Goal: Task Accomplishment & Management: Use online tool/utility

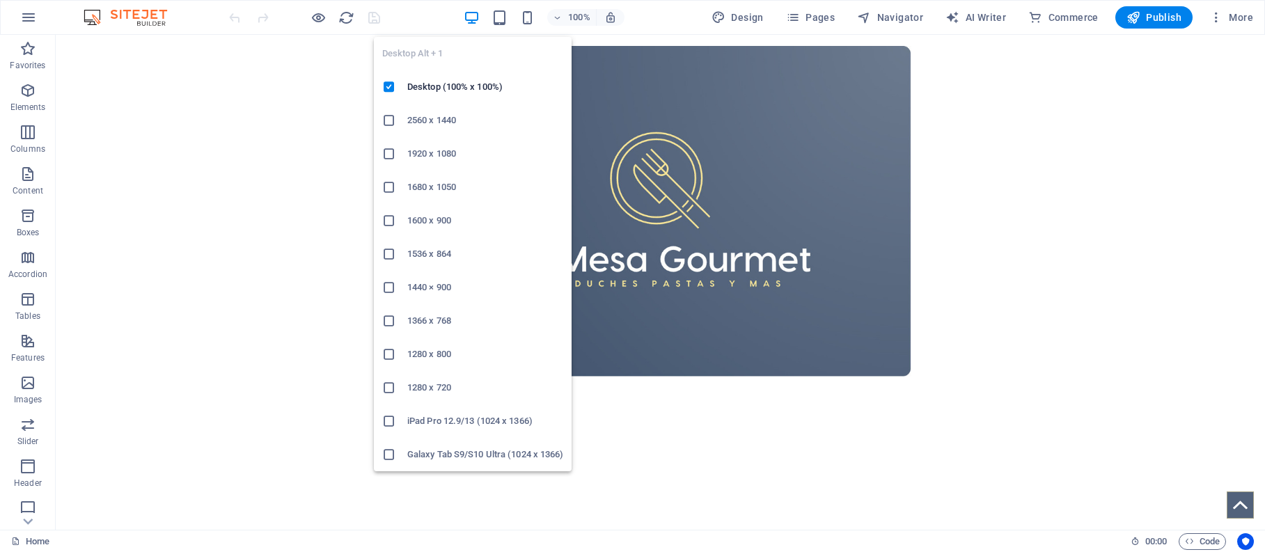
click at [474, 17] on icon "button" at bounding box center [472, 18] width 16 height 16
click at [393, 119] on icon at bounding box center [389, 121] width 14 height 14
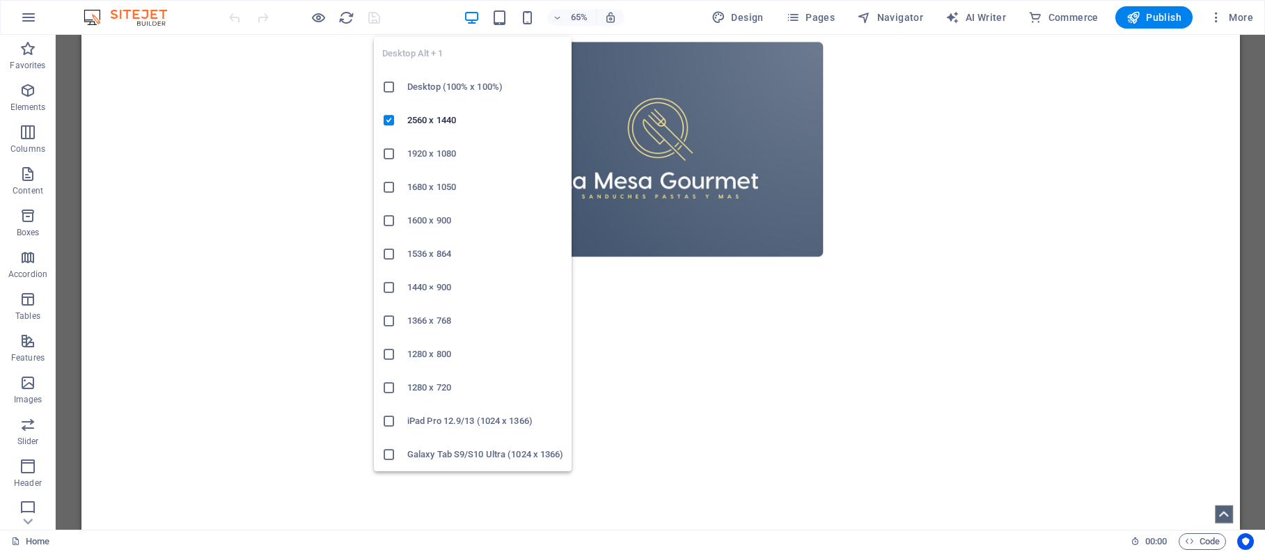
click at [391, 154] on icon at bounding box center [389, 154] width 14 height 14
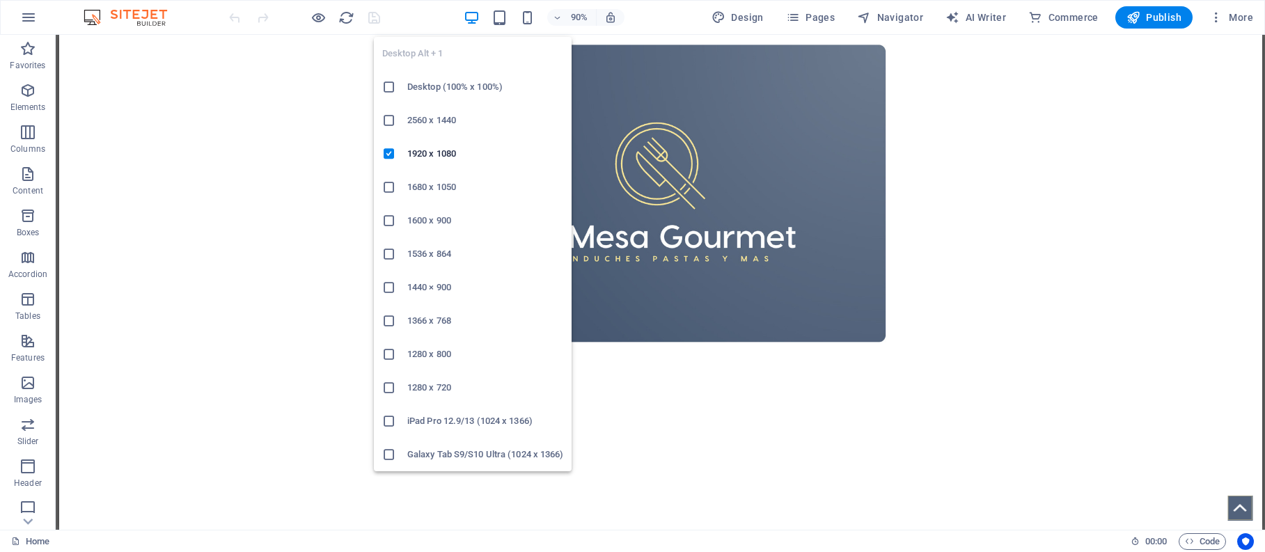
click at [471, 15] on icon "button" at bounding box center [472, 18] width 16 height 16
click at [409, 187] on h6 "1680 x 1050" at bounding box center [485, 187] width 156 height 17
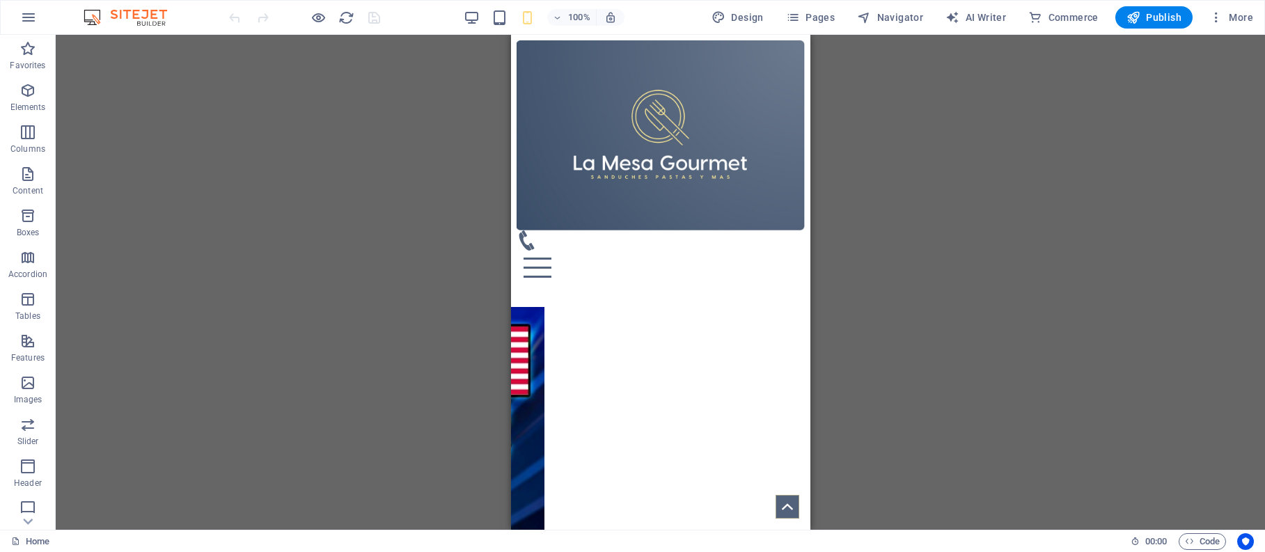
click at [684, 24] on div "100% Design Pages Navigator AI Writer Commerce Publish More" at bounding box center [742, 17] width 1033 height 22
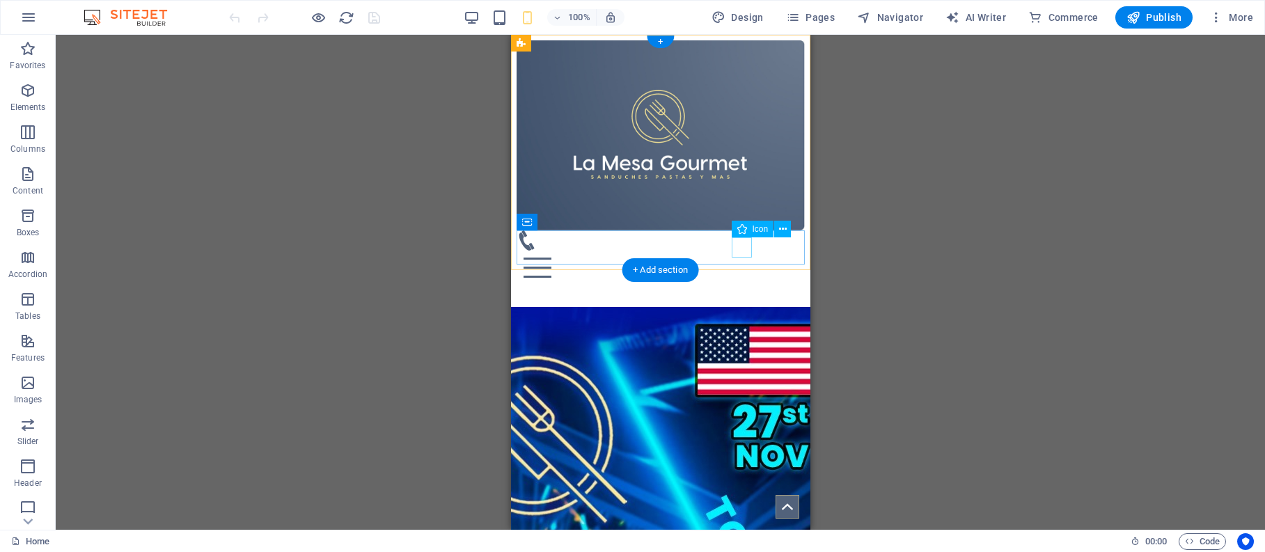
click at [740, 248] on figure at bounding box center [654, 241] width 277 height 20
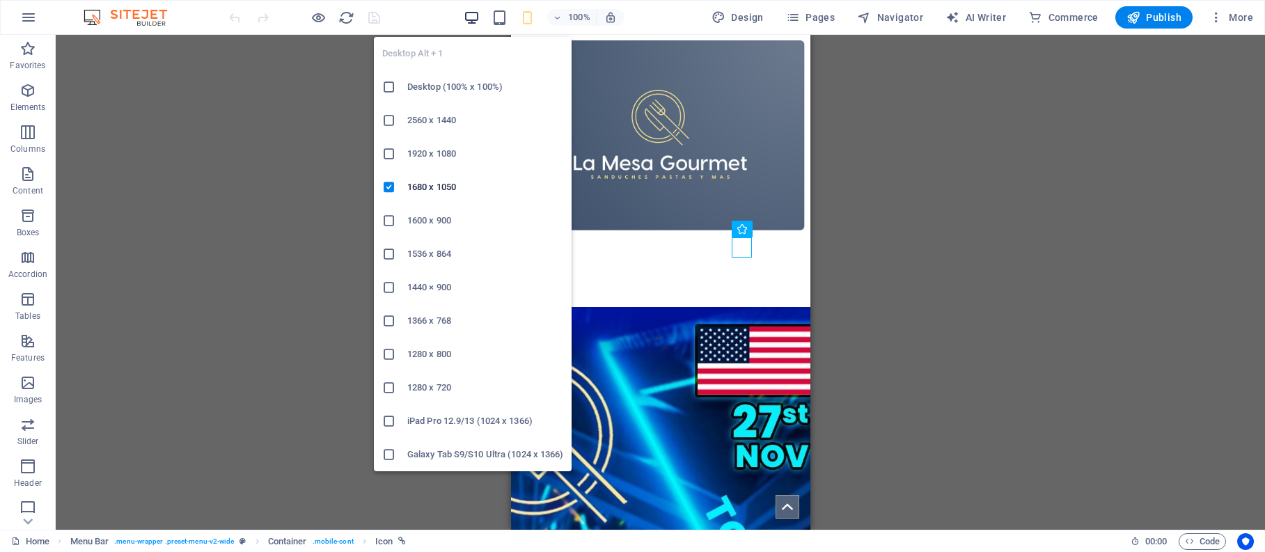
click at [476, 15] on icon "button" at bounding box center [472, 18] width 16 height 16
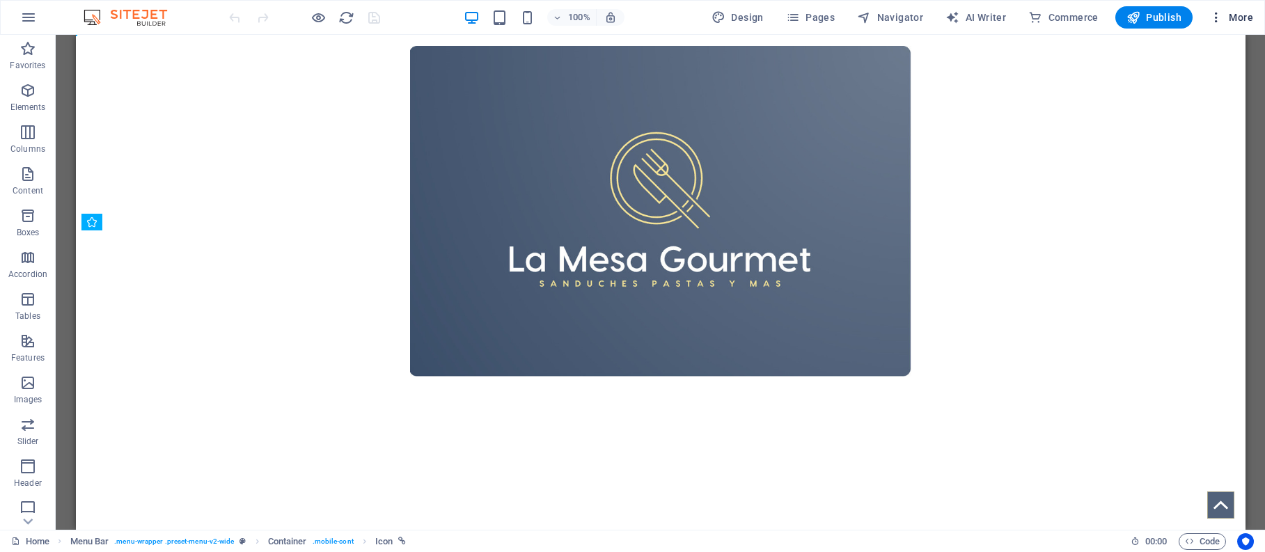
click at [1221, 17] on icon "button" at bounding box center [1217, 17] width 14 height 14
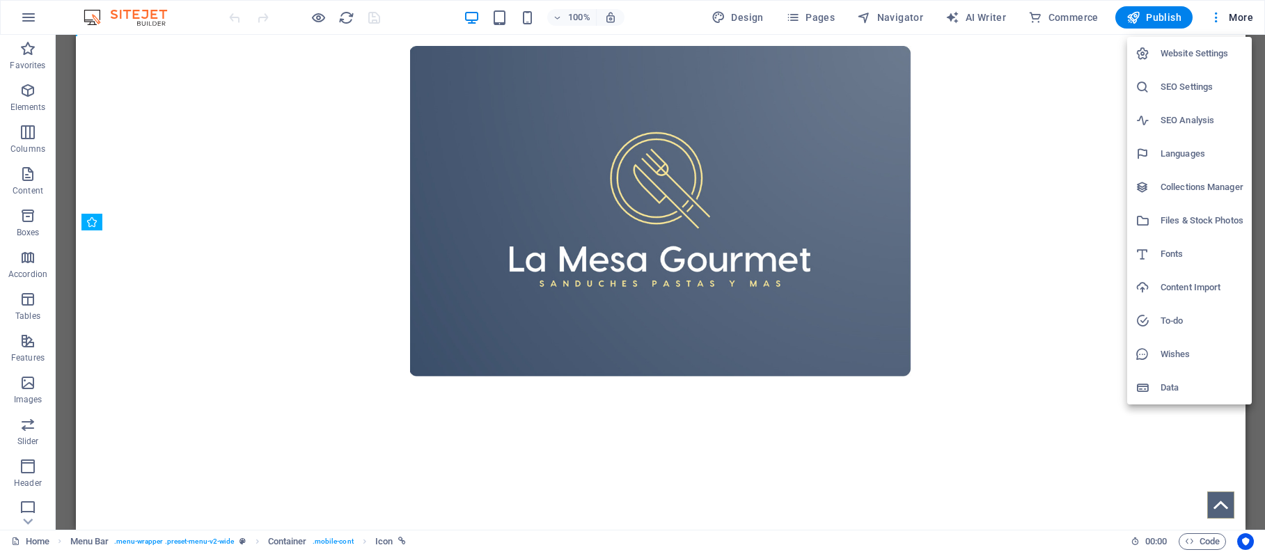
click at [1172, 223] on h6 "Files & Stock Photos" at bounding box center [1202, 220] width 83 height 17
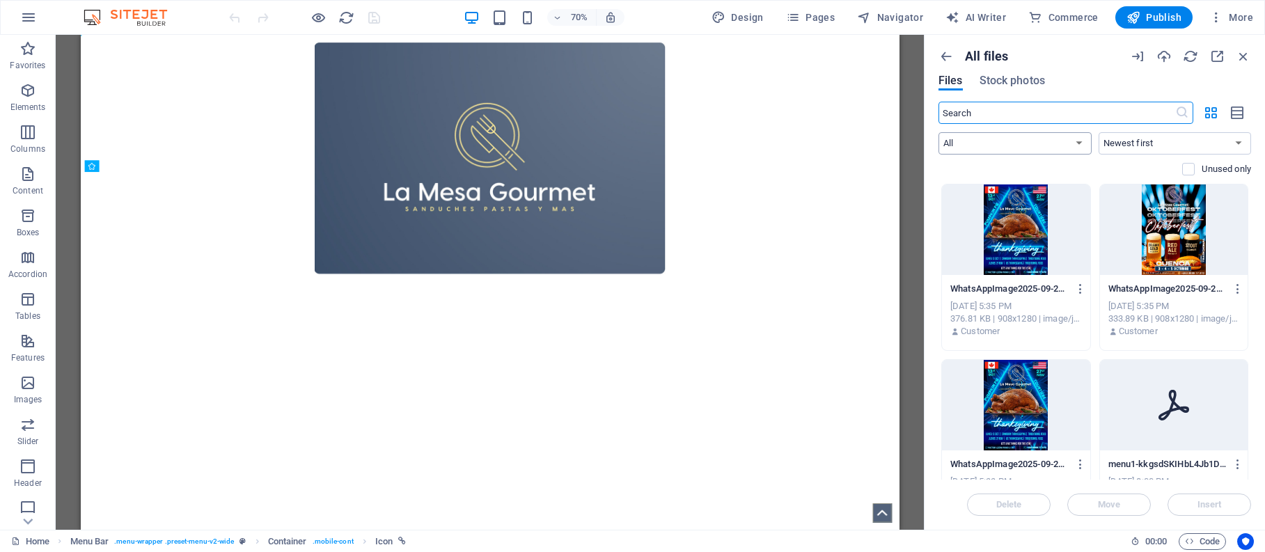
click at [1080, 143] on select "All Images Documents Audio Video Vector Other" at bounding box center [1015, 143] width 153 height 22
click at [29, 14] on icon "button" at bounding box center [28, 17] width 17 height 17
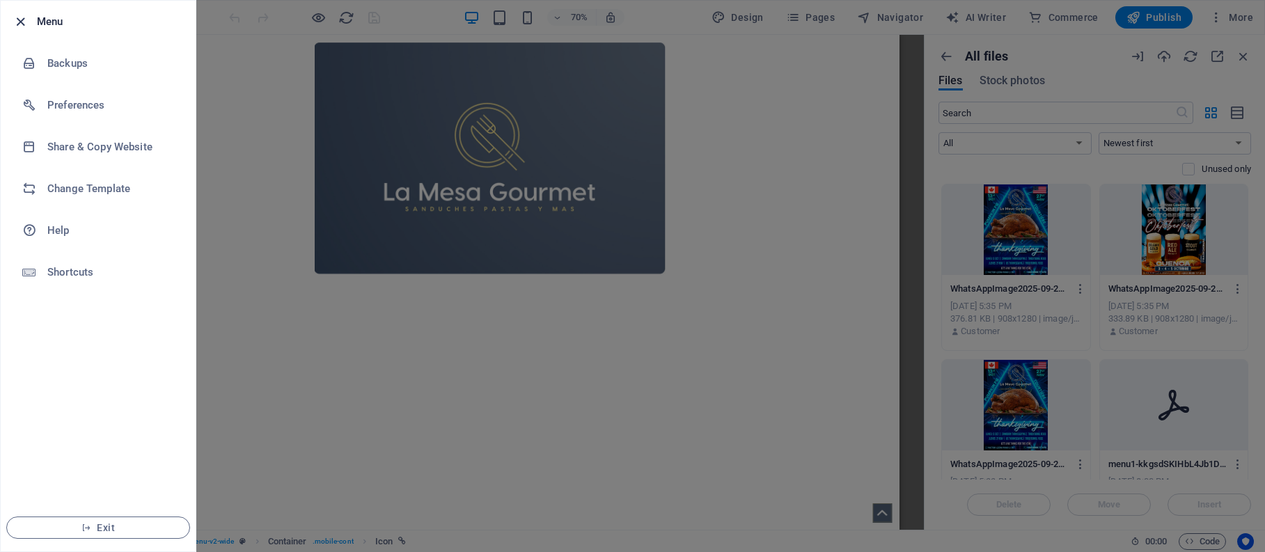
click at [17, 17] on icon "button" at bounding box center [21, 22] width 16 height 16
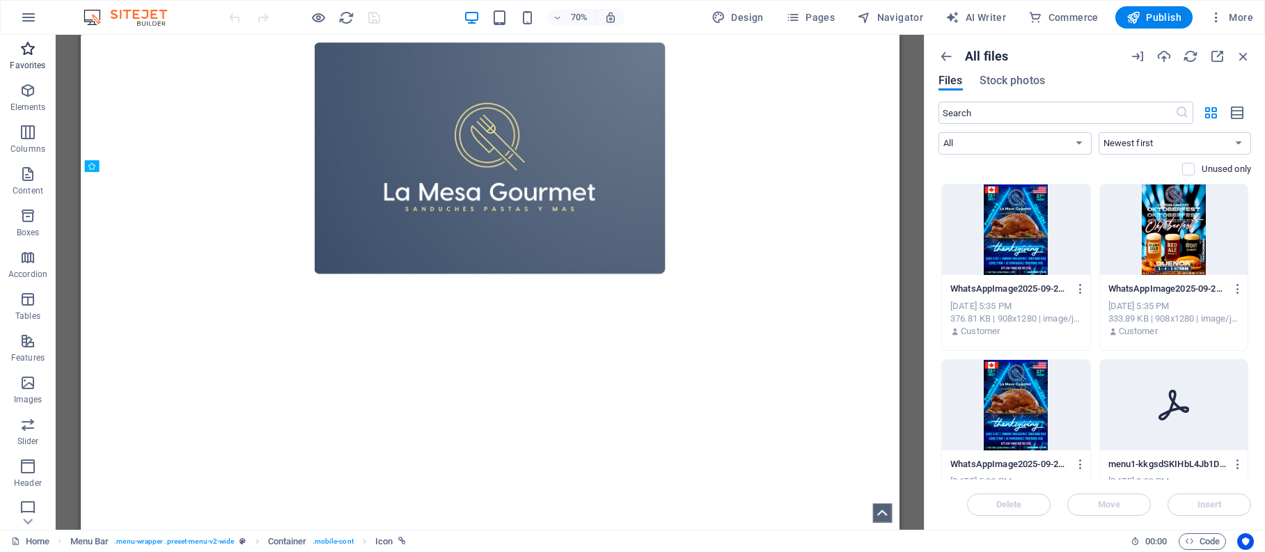
click at [25, 61] on p "Favorites" at bounding box center [28, 65] width 36 height 11
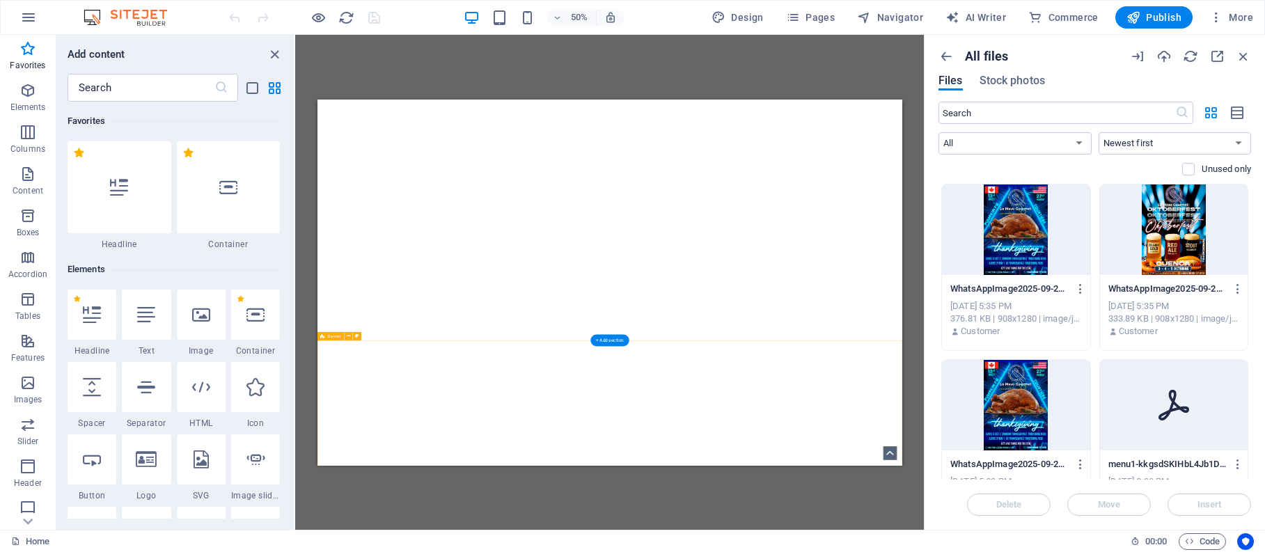
scroll to position [1538, 0]
click at [606, 338] on div "+ Add section" at bounding box center [610, 338] width 38 height 12
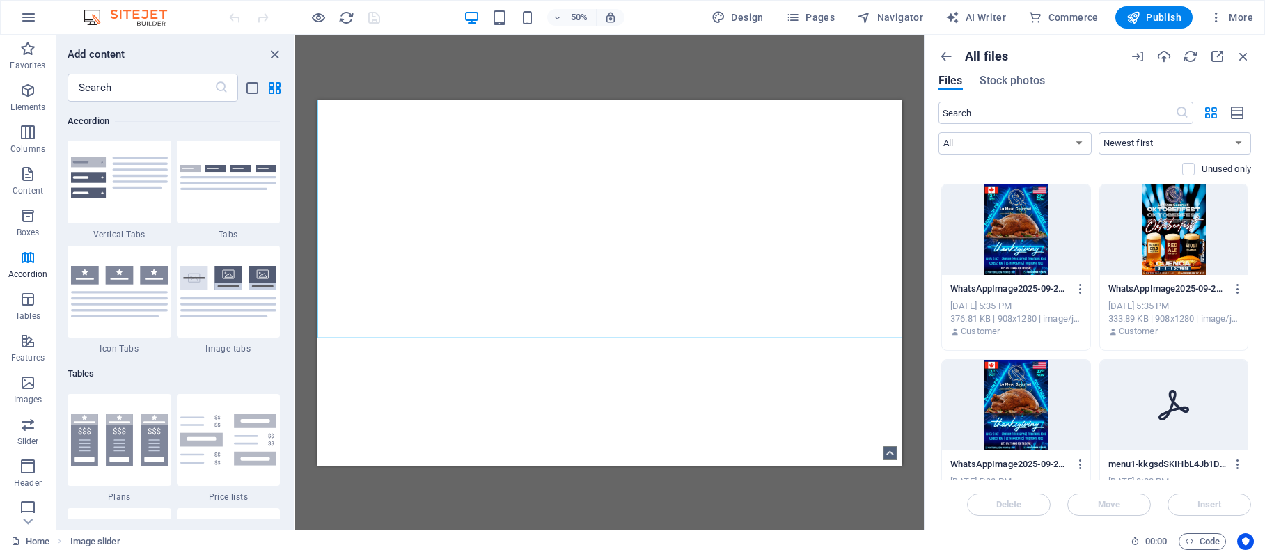
scroll to position [4573, 0]
click at [29, 89] on icon "button" at bounding box center [28, 90] width 17 height 17
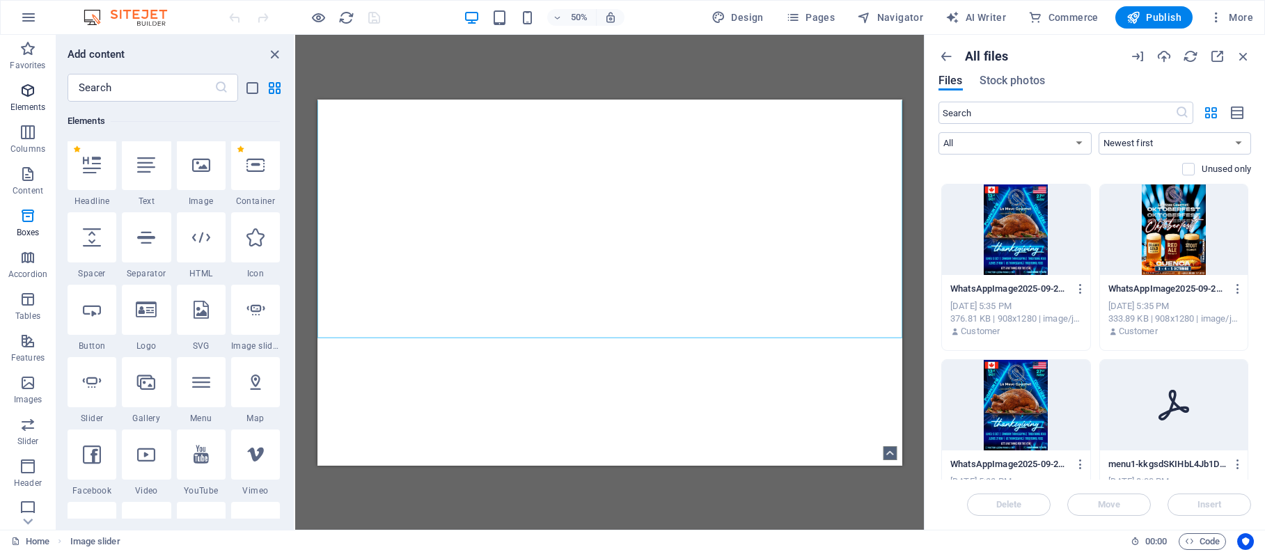
scroll to position [148, 0]
click at [27, 173] on icon "button" at bounding box center [28, 174] width 17 height 17
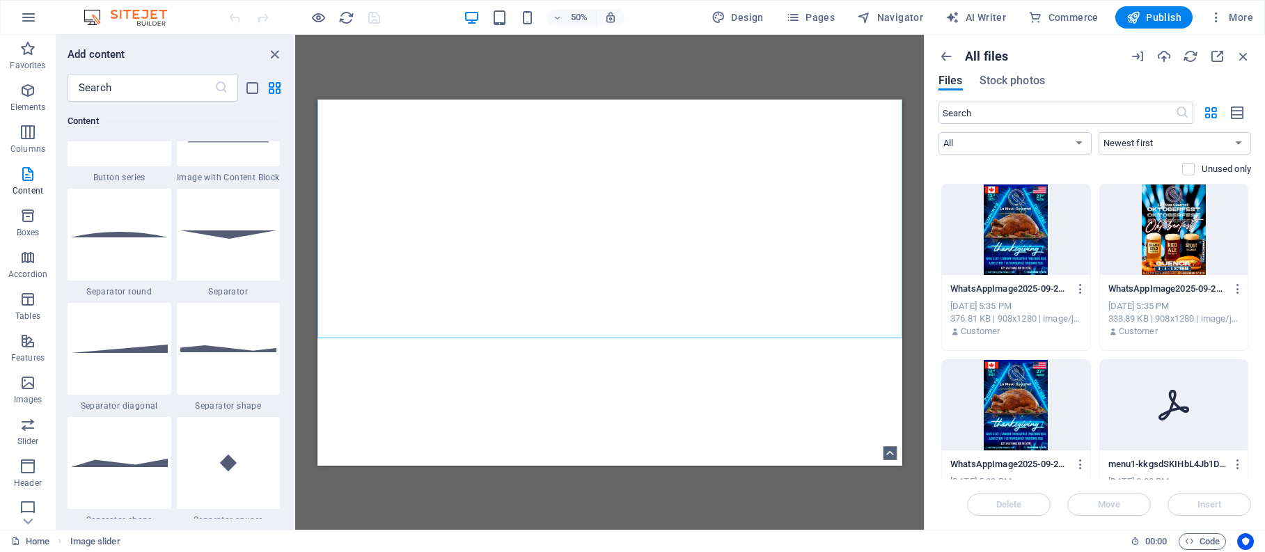
scroll to position [3306, 0]
click at [31, 182] on icon "button" at bounding box center [28, 174] width 17 height 17
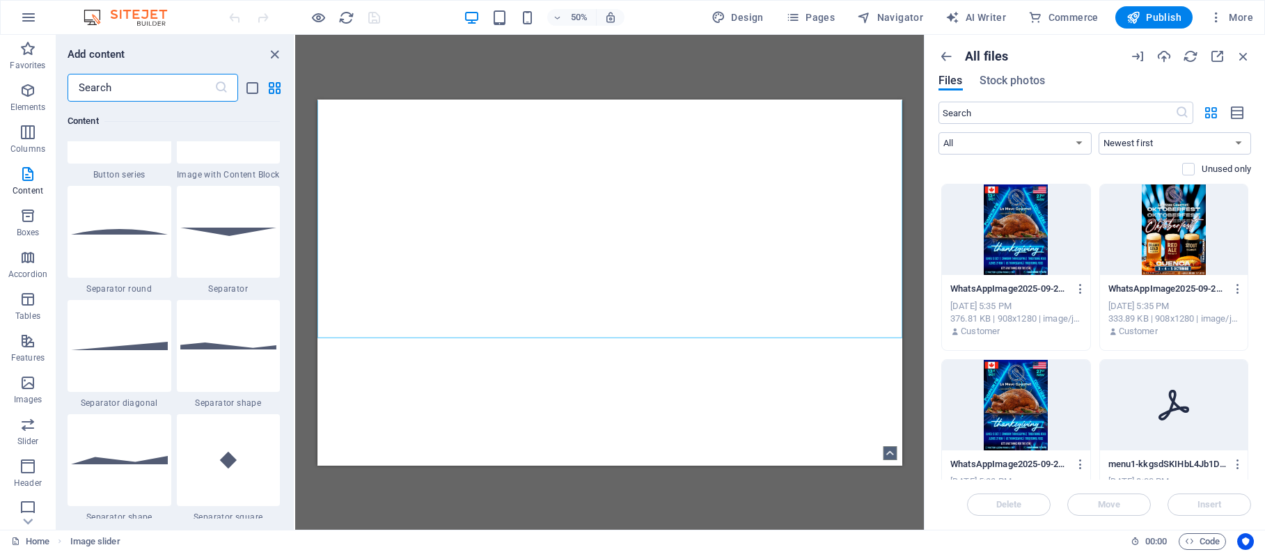
click at [141, 87] on input "text" at bounding box center [141, 88] width 147 height 28
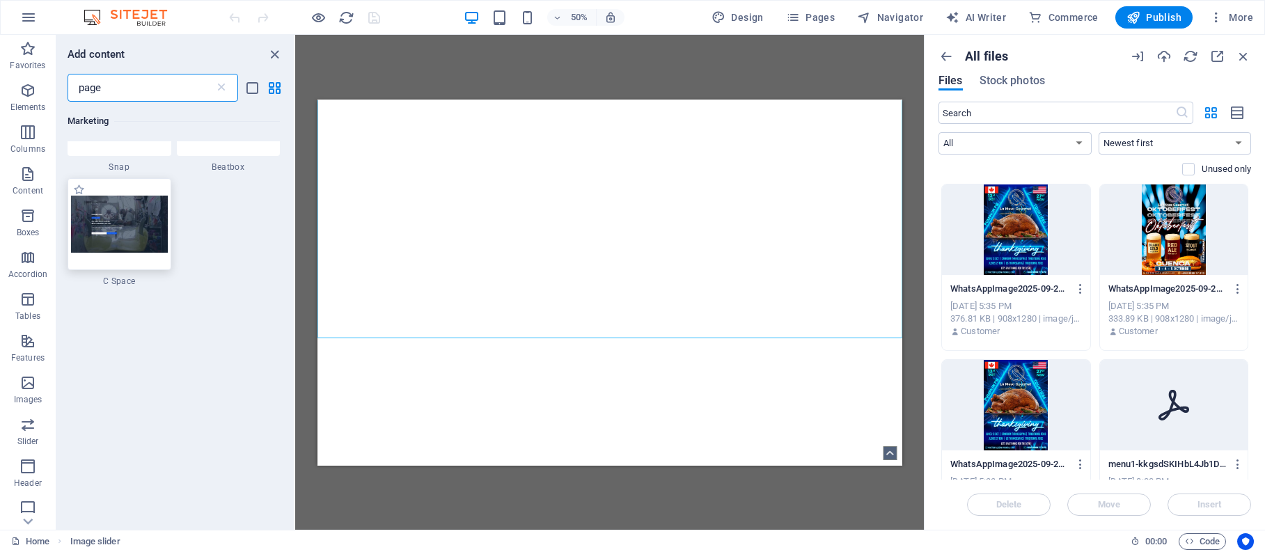
scroll to position [536, 0]
type input "page"
click at [103, 235] on img at bounding box center [119, 222] width 97 height 56
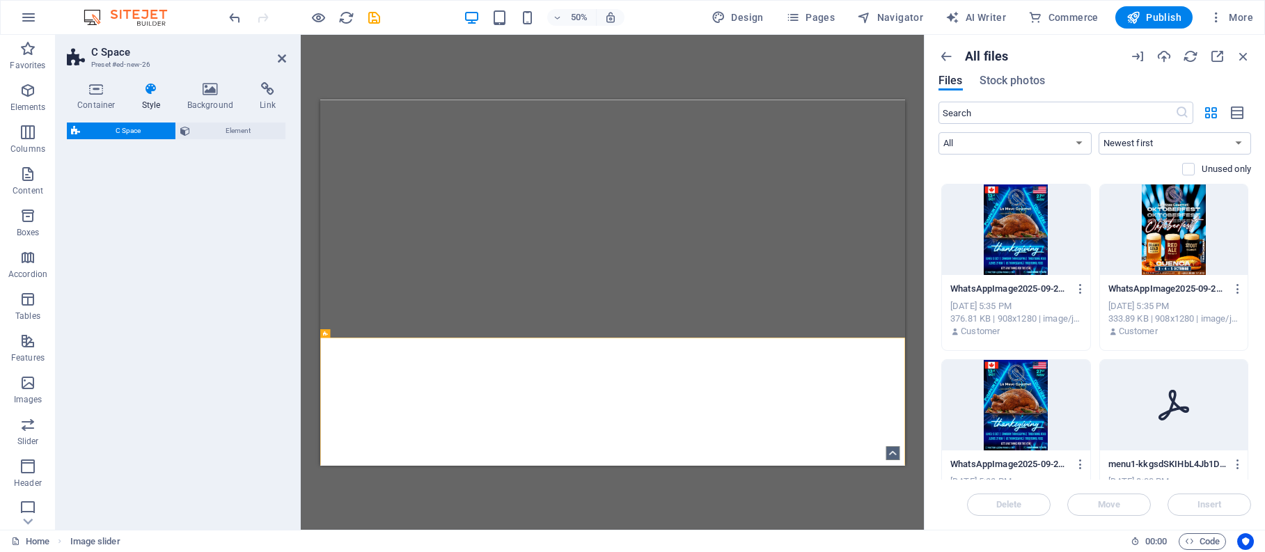
select select "%"
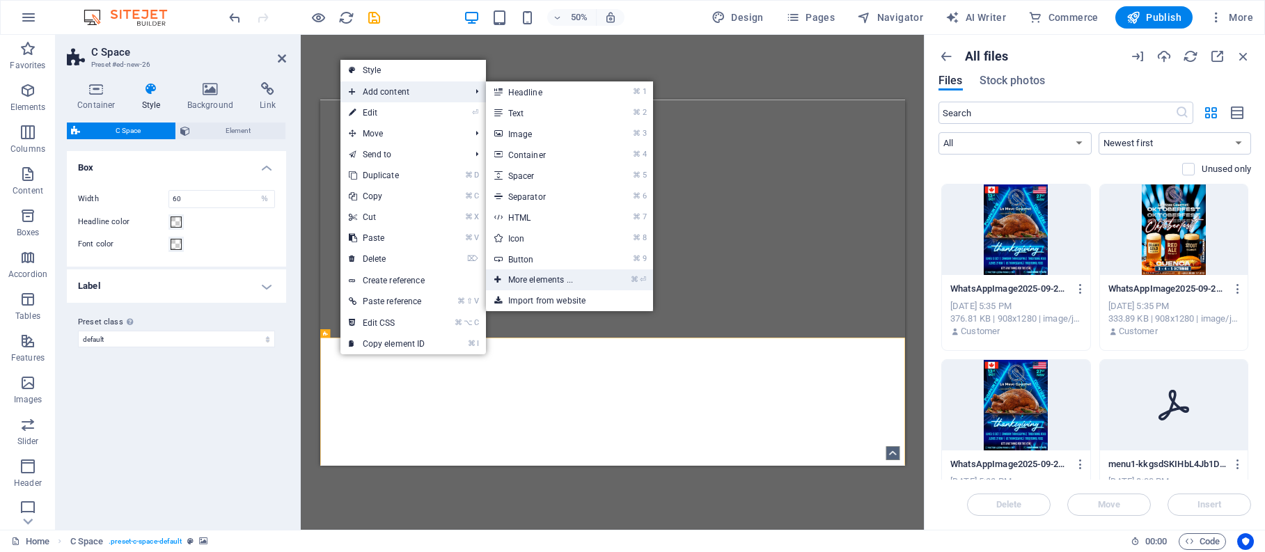
click at [523, 278] on link "⌘ ⏎ More elements ..." at bounding box center [543, 280] width 115 height 21
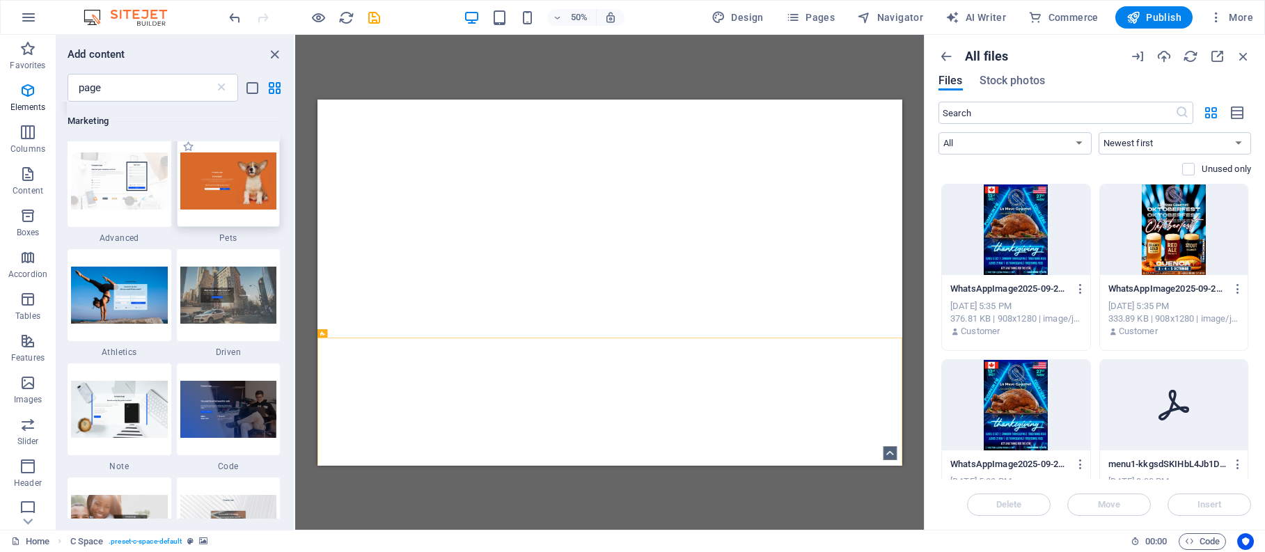
scroll to position [0, 0]
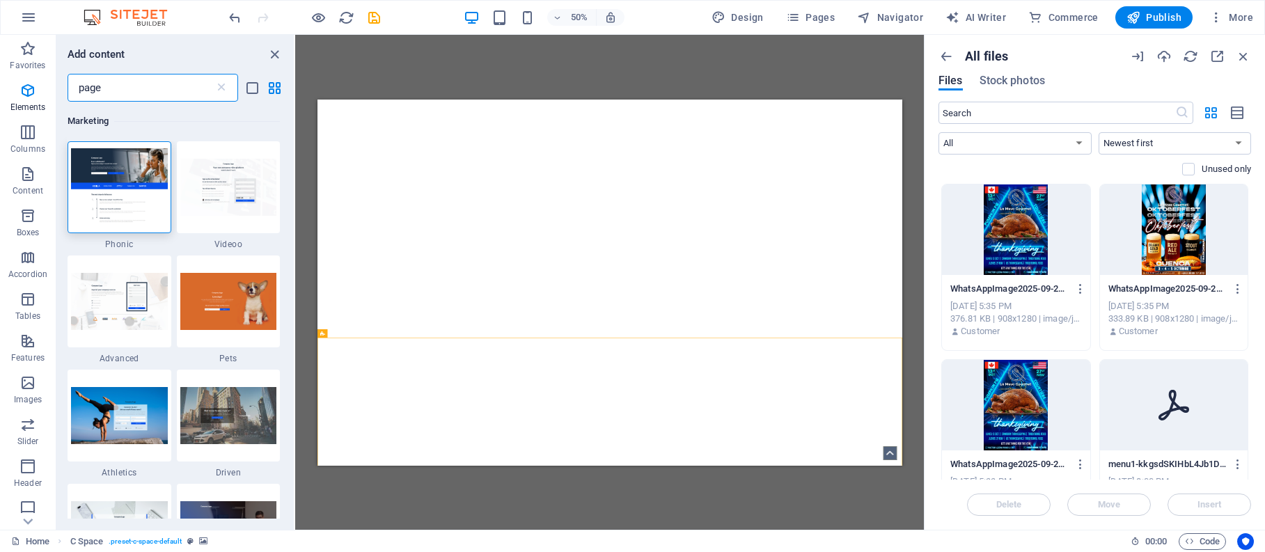
drag, startPoint x: 125, startPoint y: 81, endPoint x: 65, endPoint y: 81, distance: 59.9
click at [65, 81] on div "page ​" at bounding box center [174, 88] width 237 height 28
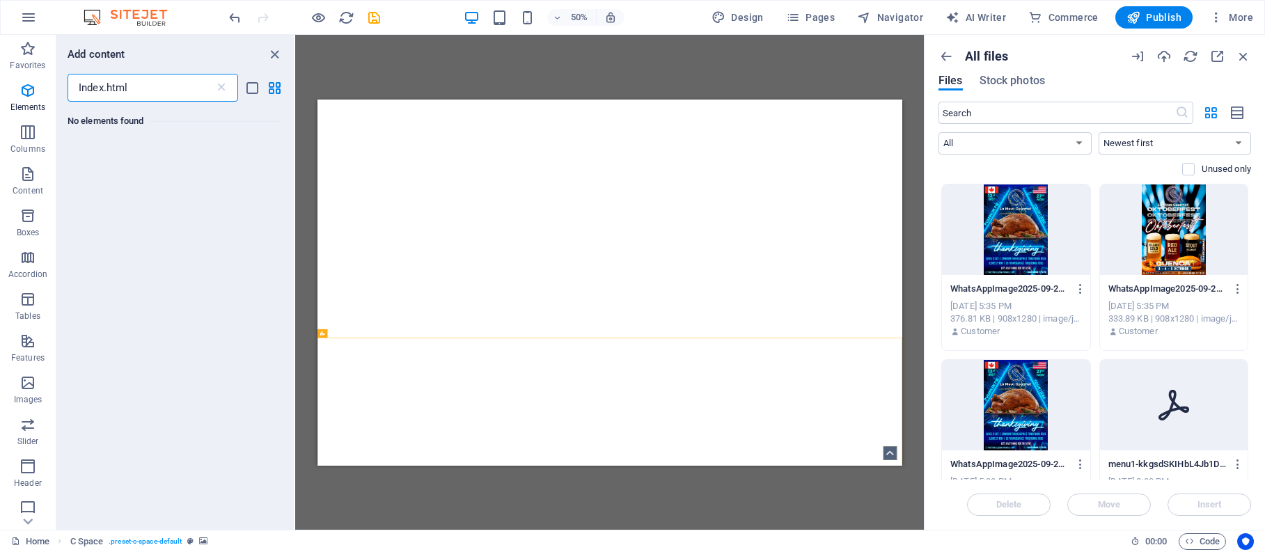
click at [184, 86] on input "Index.html" at bounding box center [141, 88] width 147 height 28
drag, startPoint x: 146, startPoint y: 84, endPoint x: 20, endPoint y: 84, distance: 126.1
click at [20, 84] on div "Favorites Elements Columns Content Boxes Accordion Tables Features Images Slide…" at bounding box center [147, 282] width 295 height 495
type input "Index.html"
click at [815, 15] on span "Pages" at bounding box center [810, 17] width 49 height 14
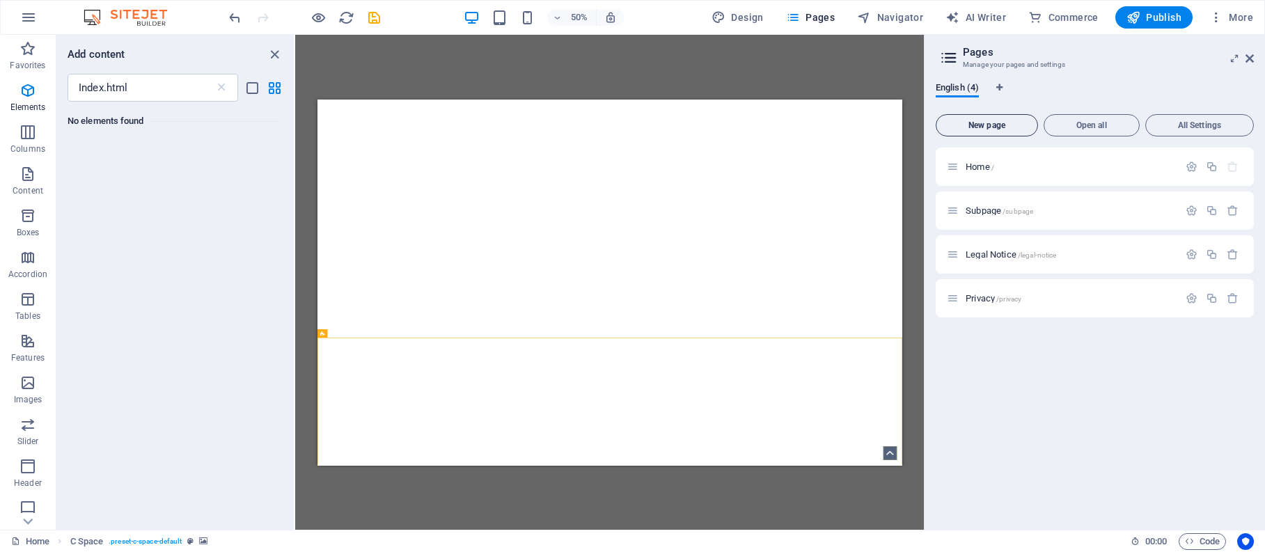
click at [987, 128] on span "New page" at bounding box center [987, 125] width 90 height 8
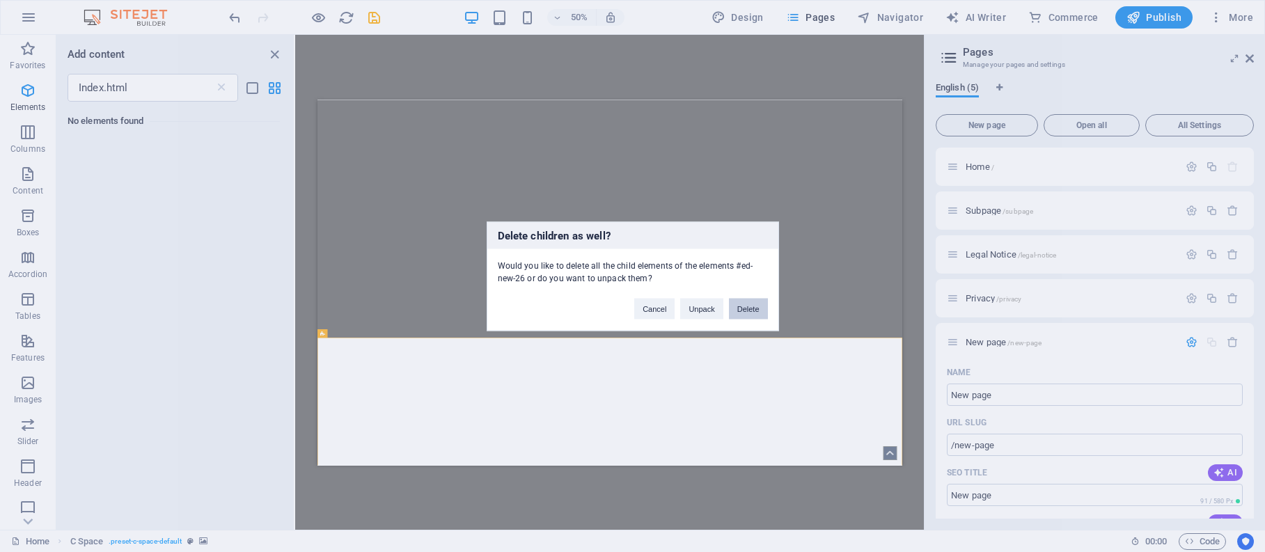
click at [751, 307] on button "Delete" at bounding box center [748, 308] width 39 height 21
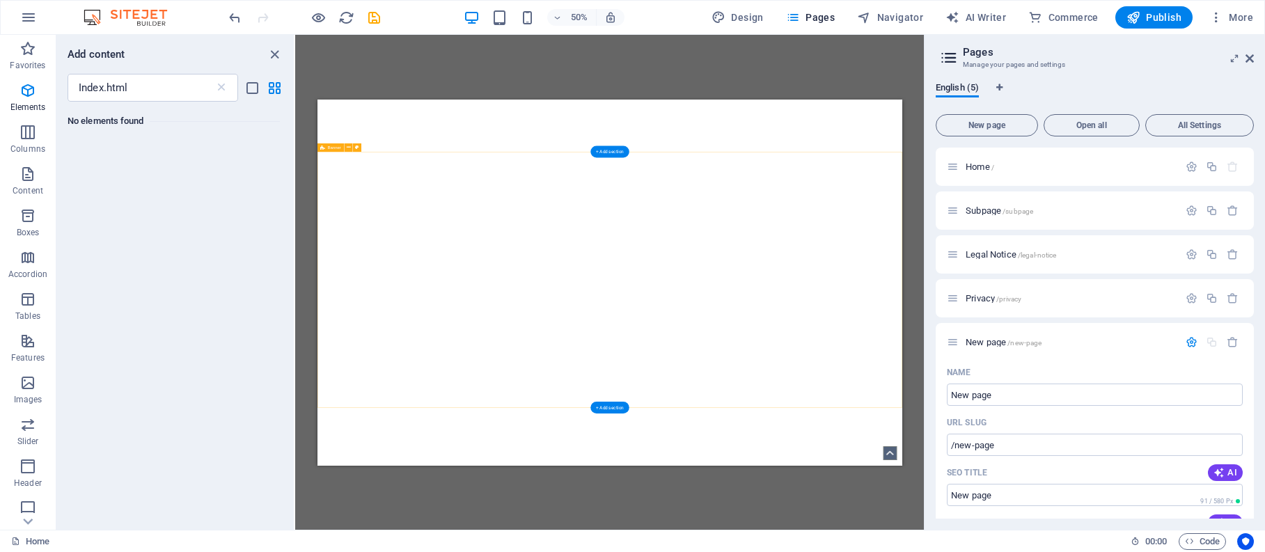
scroll to position [1915, 0]
click at [946, 59] on icon at bounding box center [949, 58] width 21 height 20
click at [1021, 63] on h3 "Manage your pages and settings" at bounding box center [1094, 65] width 263 height 13
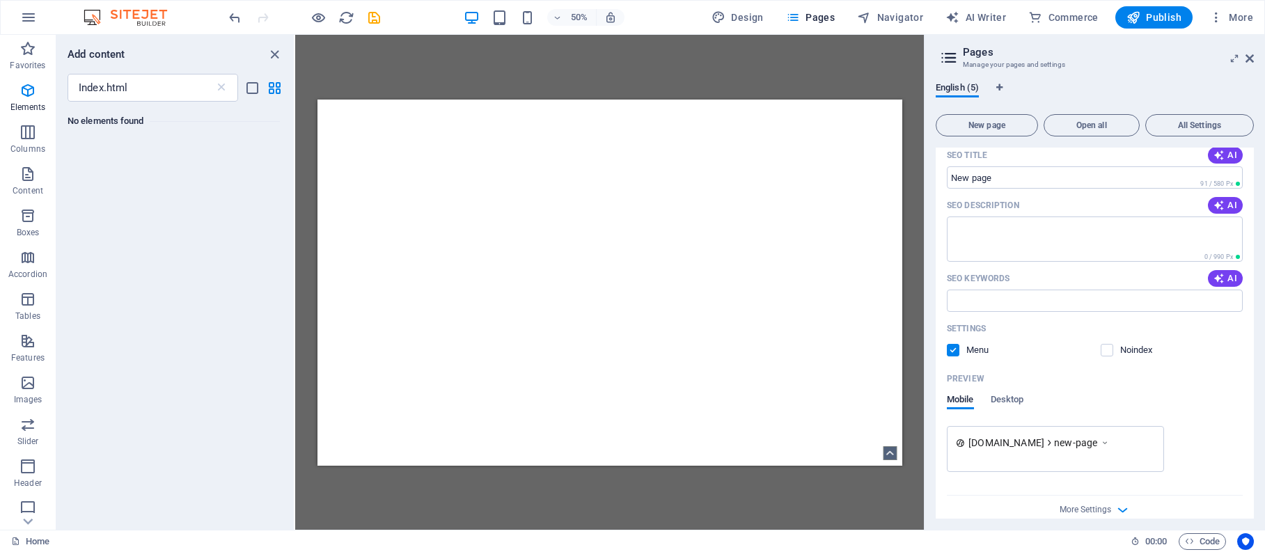
scroll to position [334, 0]
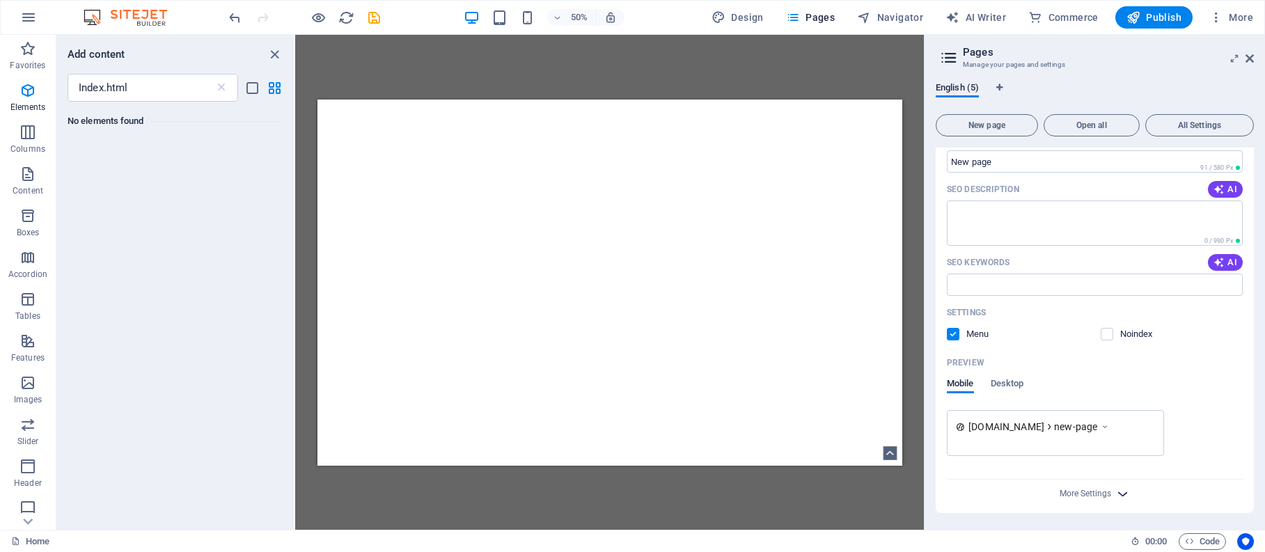
click at [1121, 490] on icon "button" at bounding box center [1123, 494] width 16 height 16
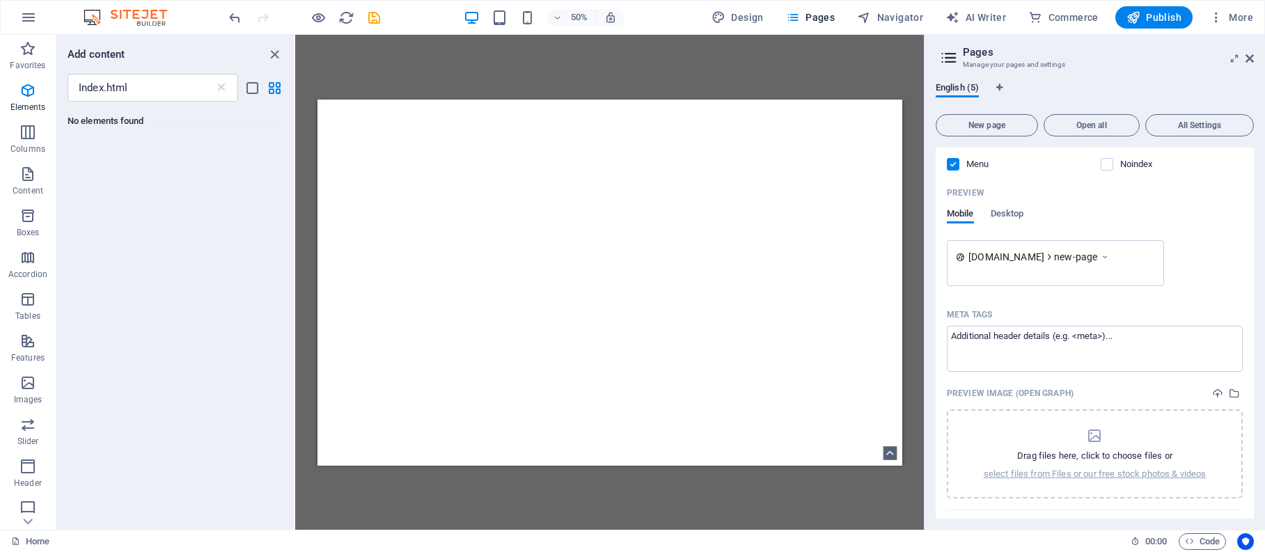
scroll to position [534, 0]
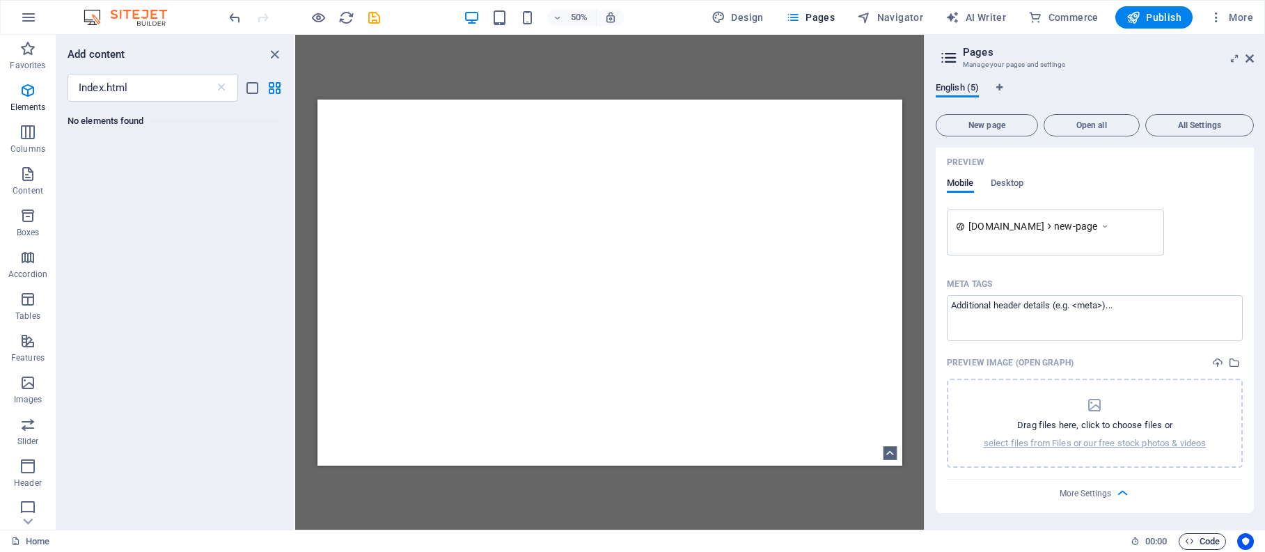
click at [1203, 540] on span "Code" at bounding box center [1202, 541] width 35 height 17
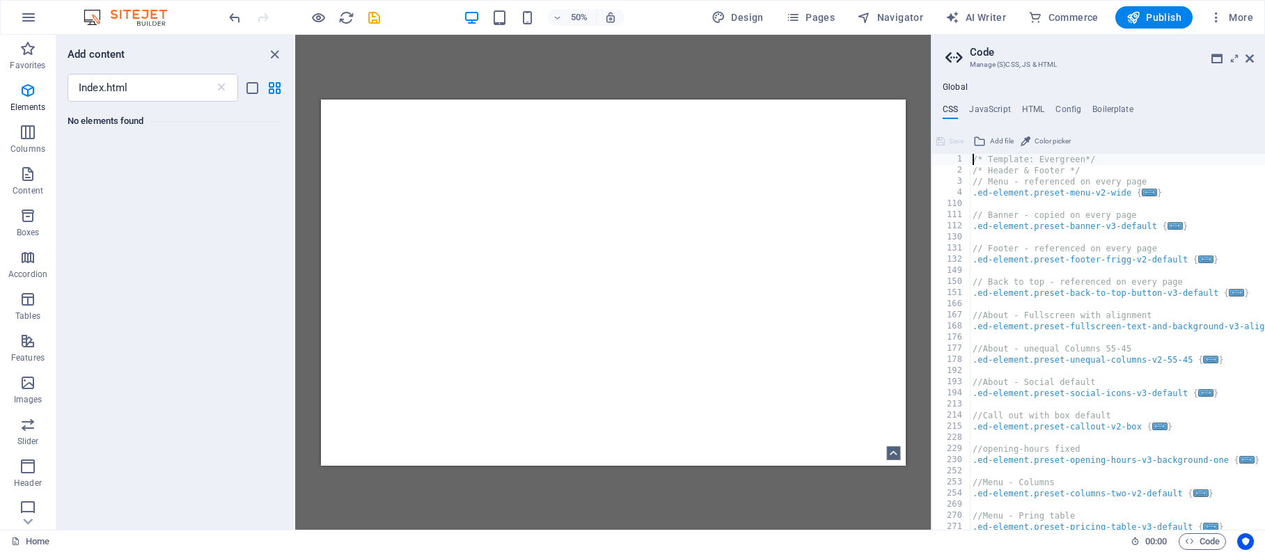
scroll to position [159, 0]
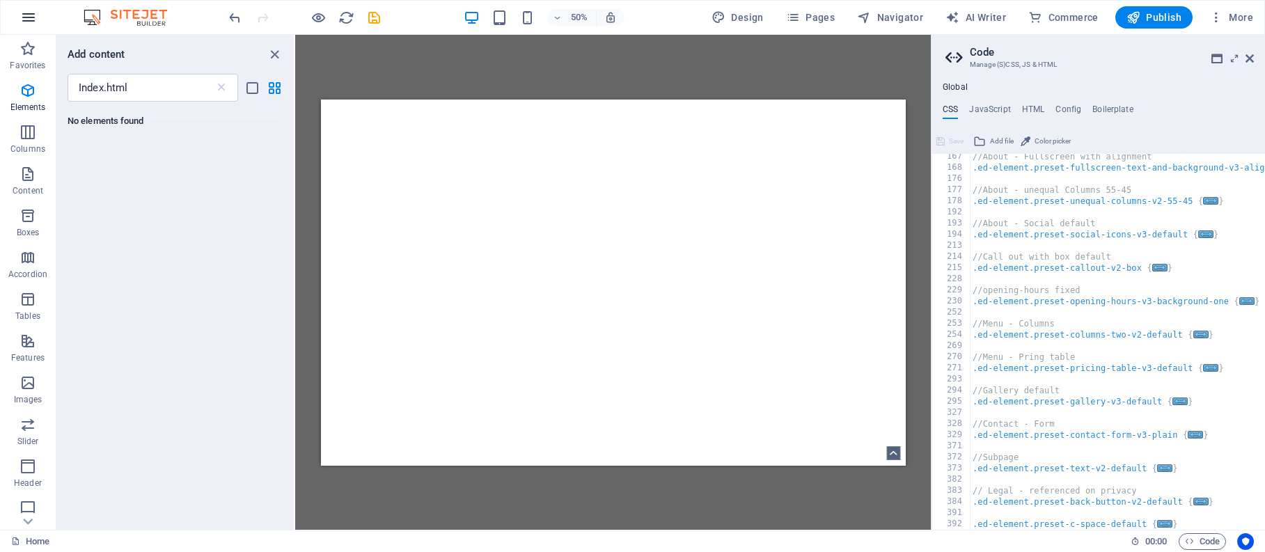
click at [26, 22] on icon "button" at bounding box center [28, 17] width 17 height 17
